Goal: Information Seeking & Learning: Understand process/instructions

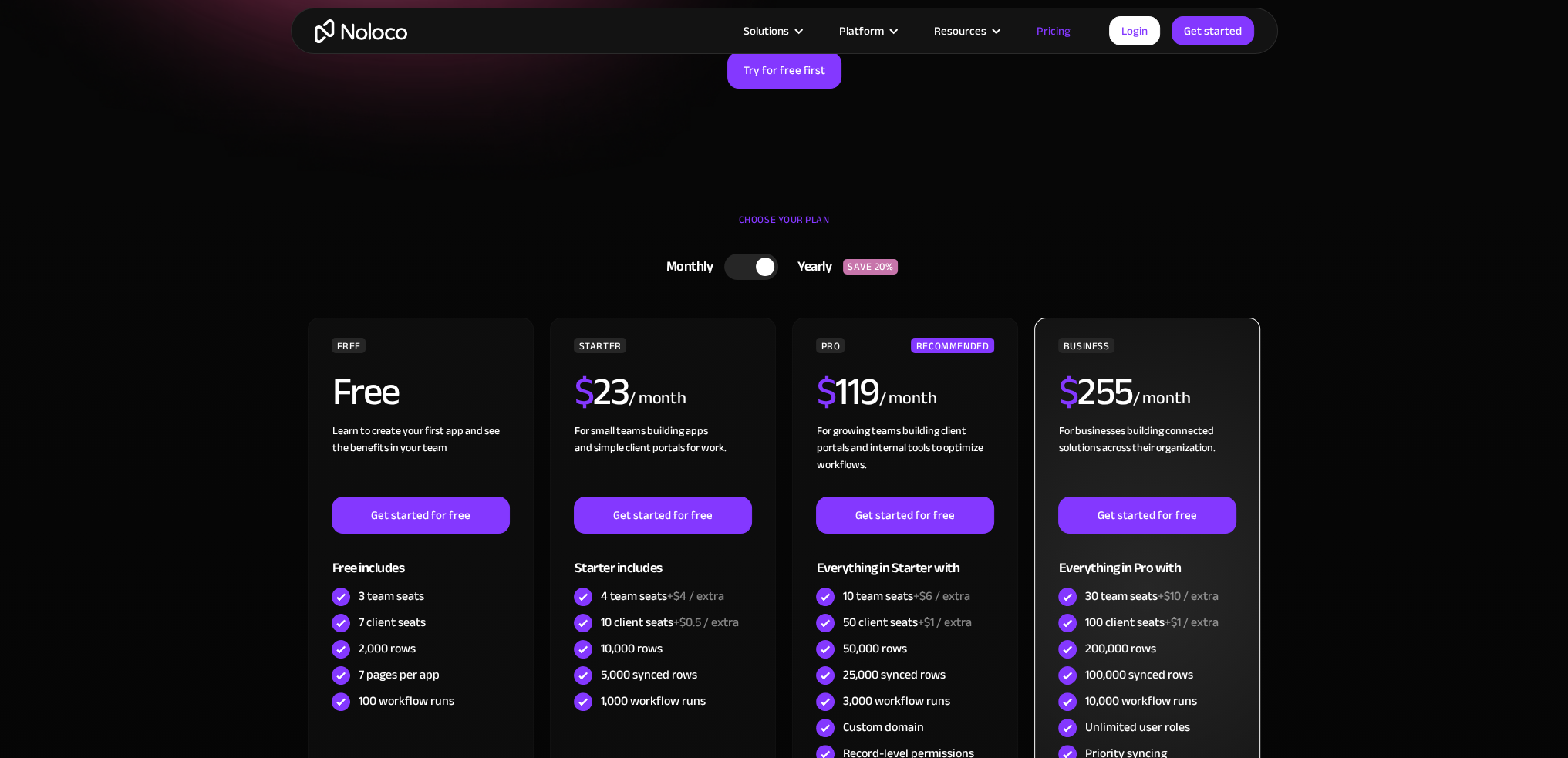
scroll to position [386, 0]
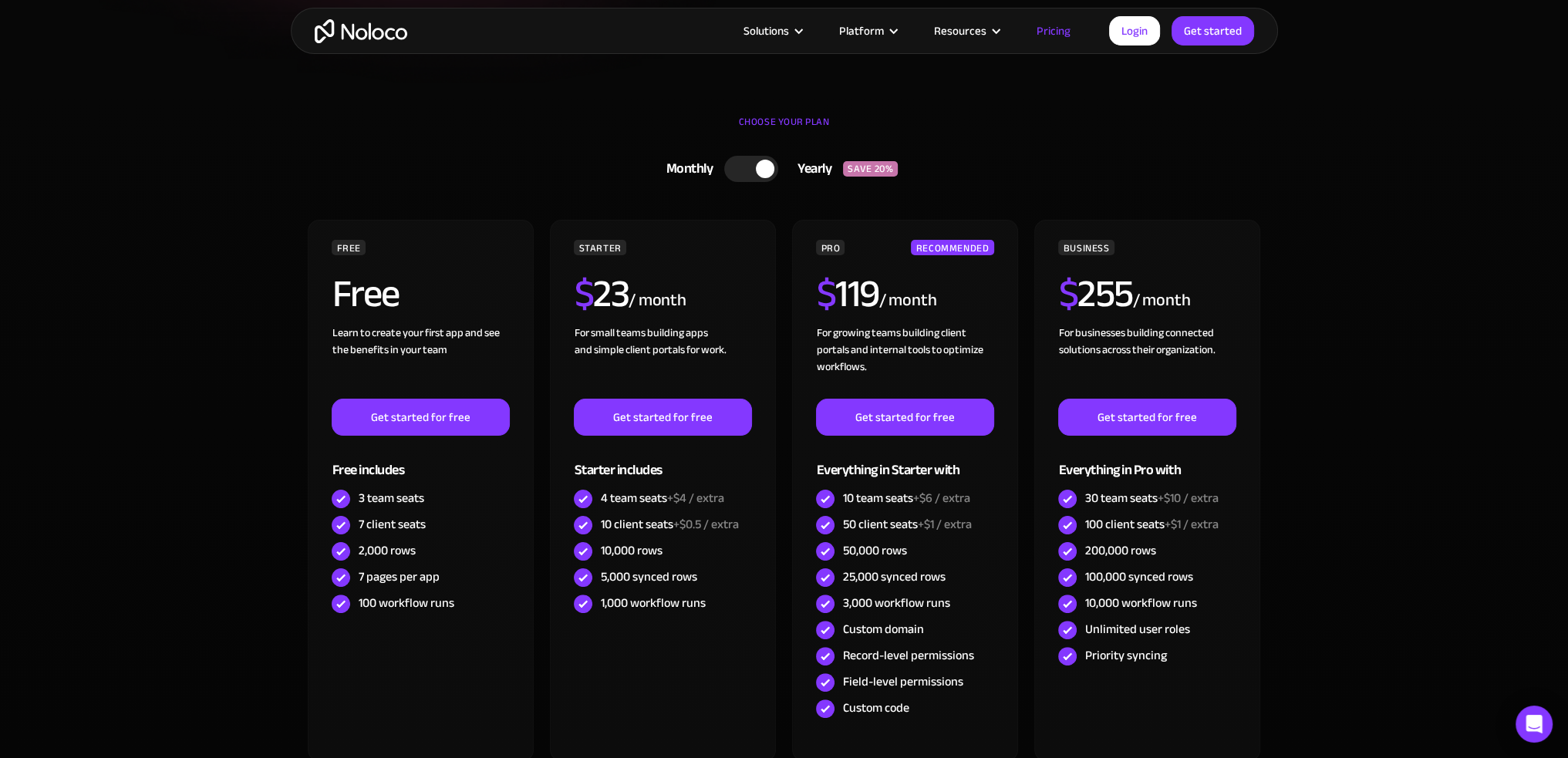
click at [763, 166] on div at bounding box center [765, 168] width 18 height 18
click at [762, 166] on div at bounding box center [757, 168] width 54 height 26
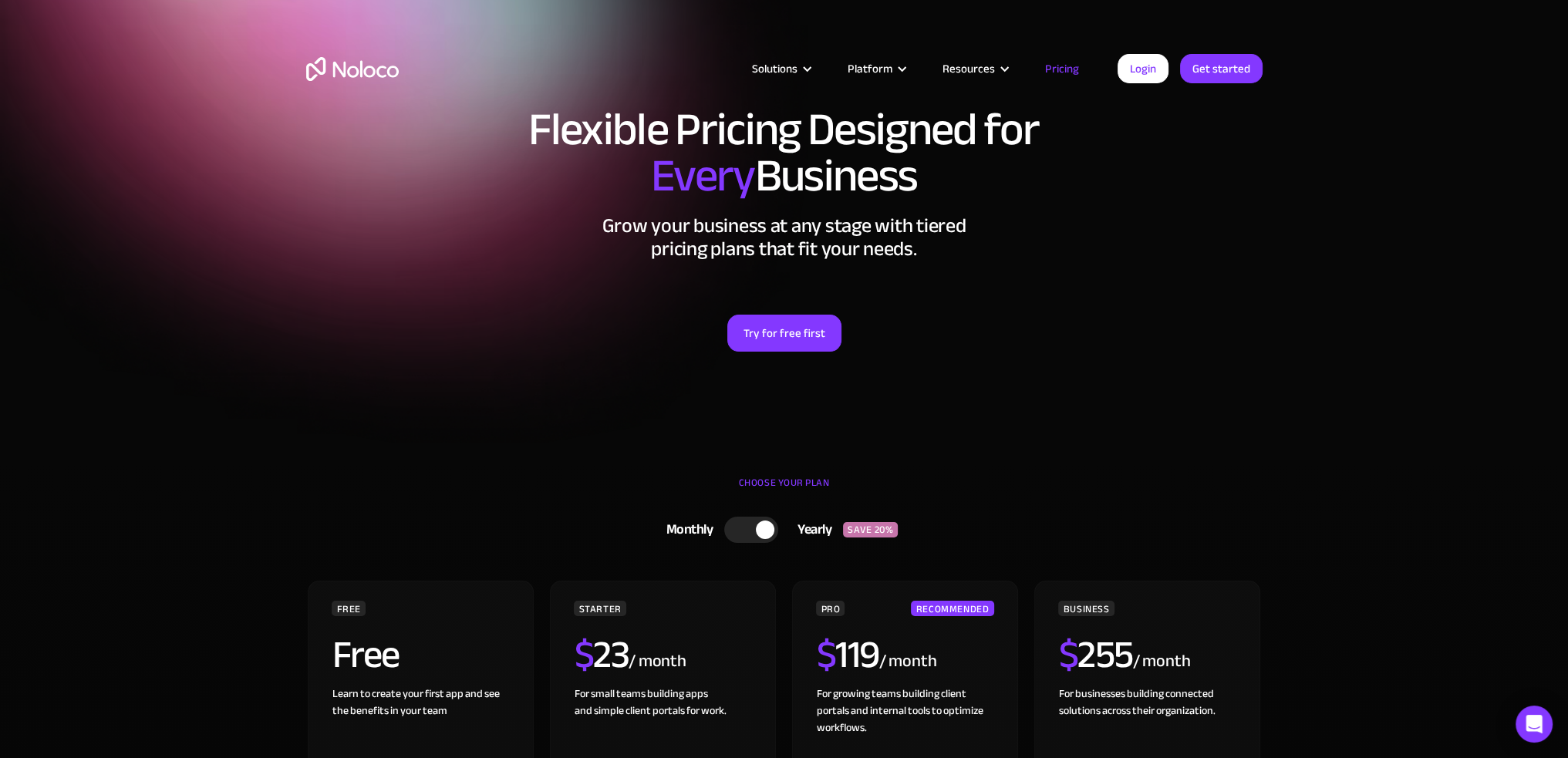
scroll to position [0, 0]
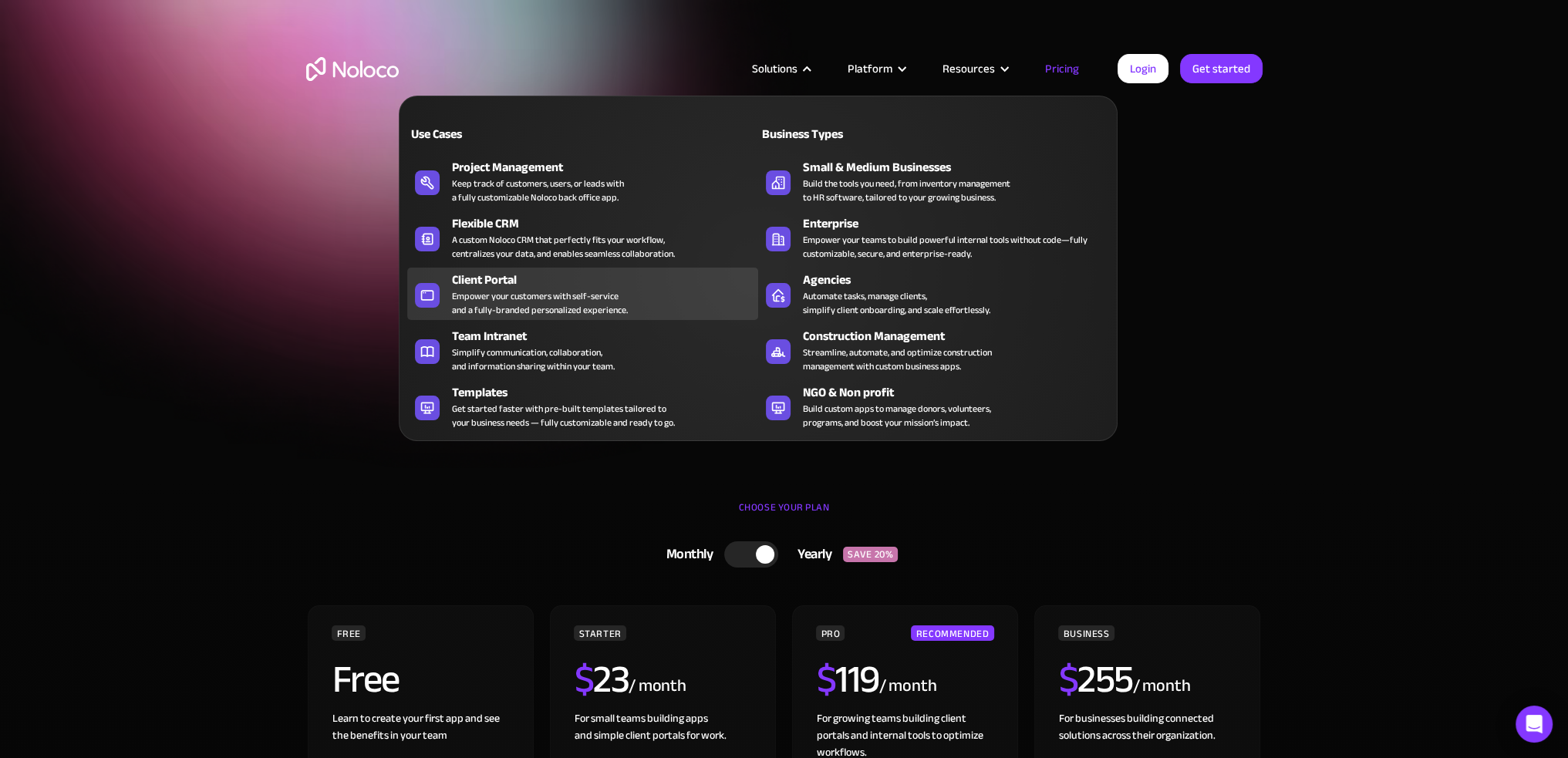
click at [507, 277] on div "Client Portal" at bounding box center [608, 279] width 313 height 18
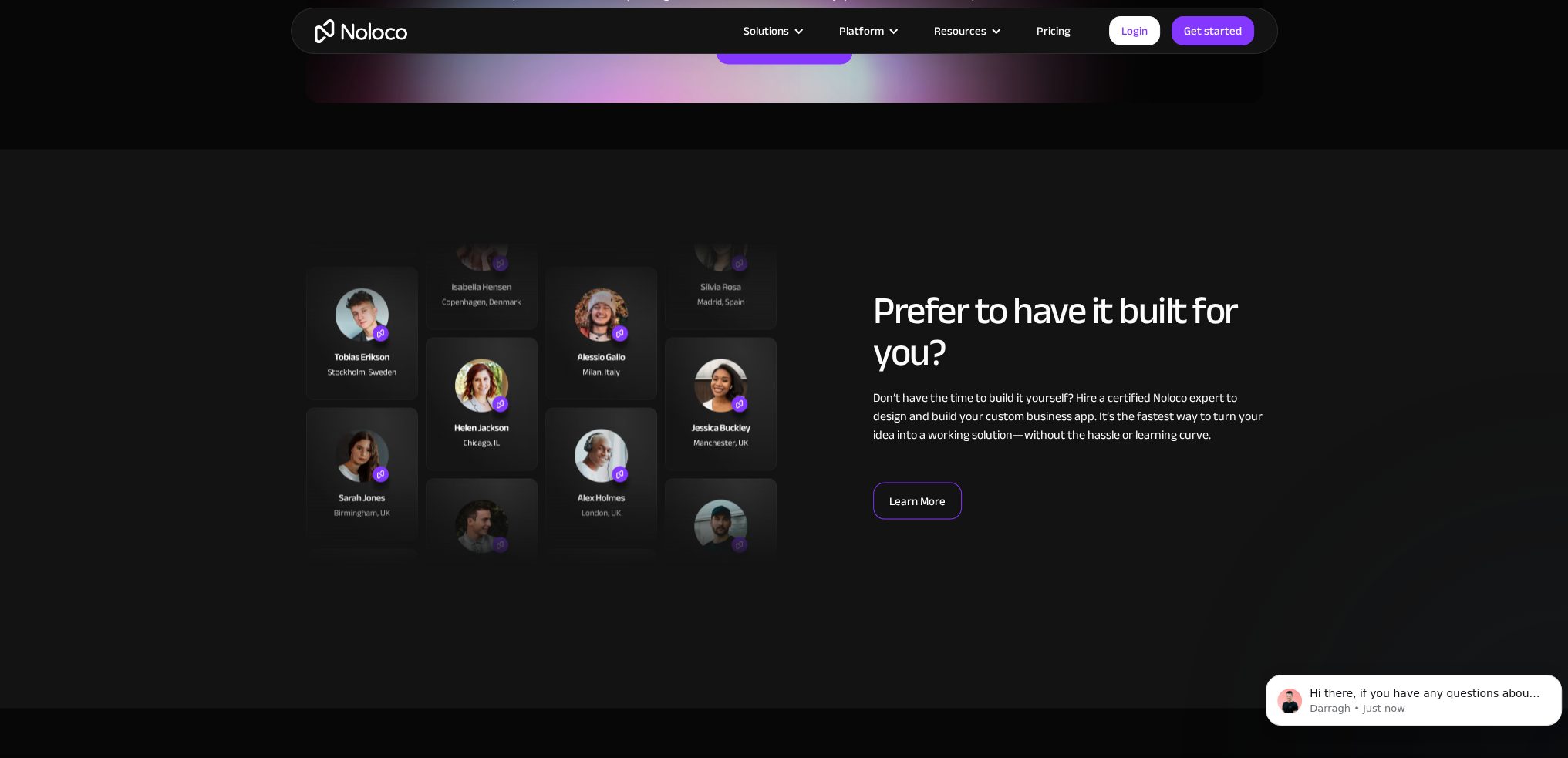
scroll to position [4010, 0]
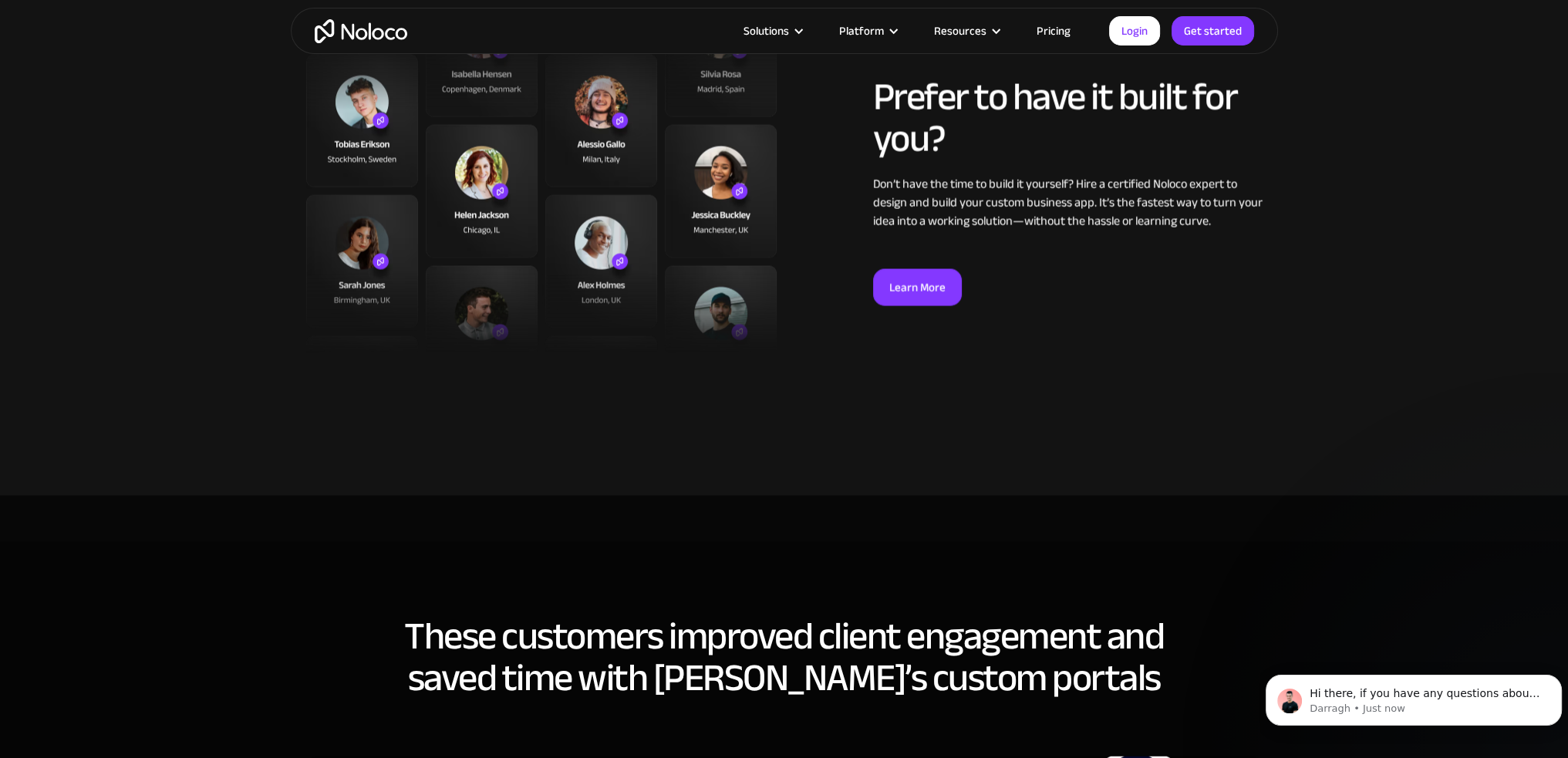
click at [1063, 31] on link "Pricing" at bounding box center [1053, 31] width 73 height 20
